Goal: Find contact information: Find contact information

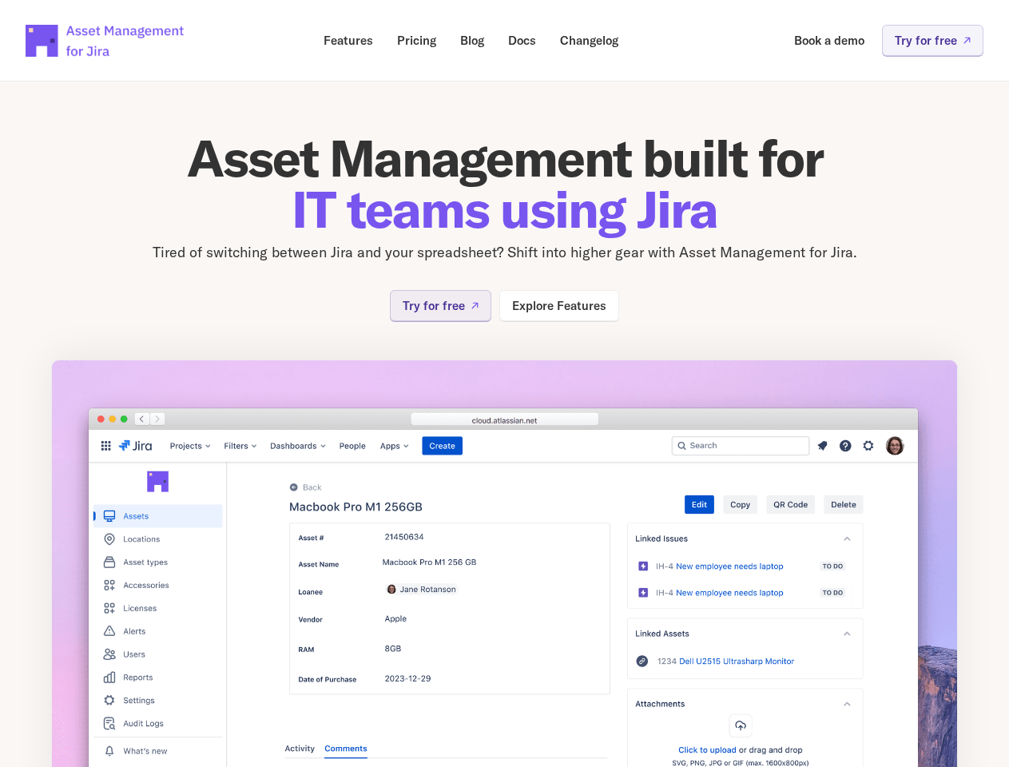
click at [504, 383] on img at bounding box center [504, 589] width 907 height 461
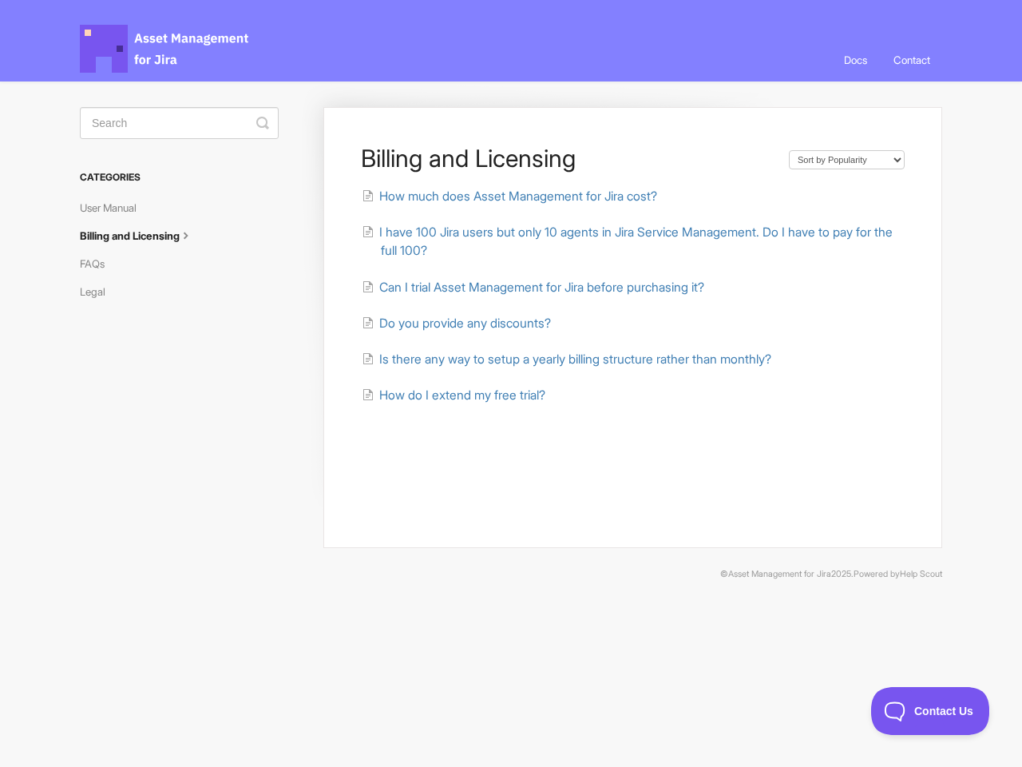
click at [911, 60] on link "Contact" at bounding box center [912, 59] width 61 height 43
click at [263, 123] on icon "submit" at bounding box center [262, 123] width 13 height 13
click at [931, 711] on span "Contact Us" at bounding box center [930, 710] width 118 height 11
